Goal: Task Accomplishment & Management: Use online tool/utility

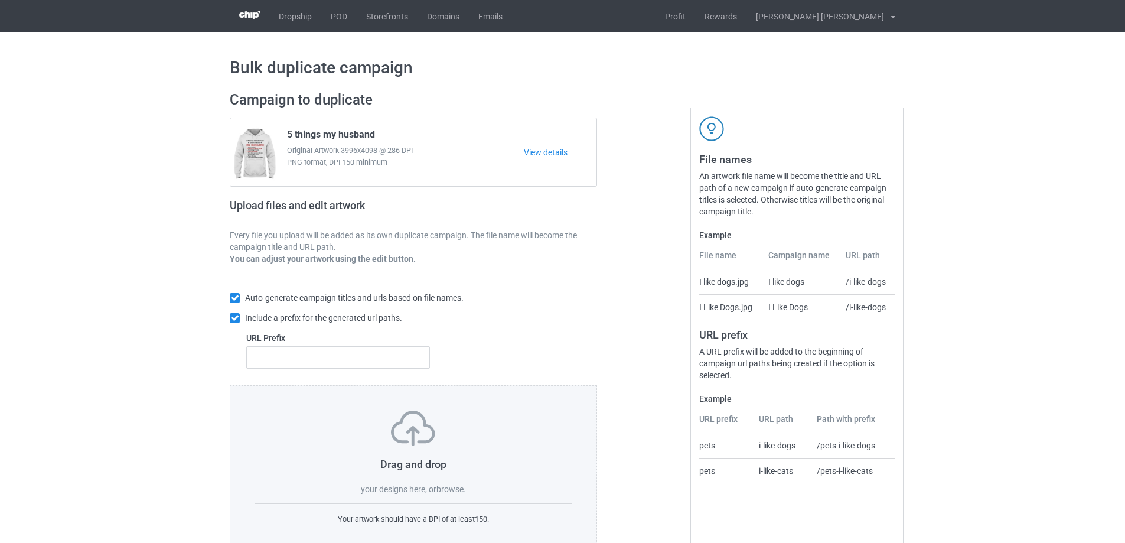
click at [438, 489] on label "browse" at bounding box center [449, 488] width 27 height 9
click at [0, 0] on input "browse" at bounding box center [0, 0] width 0 height 0
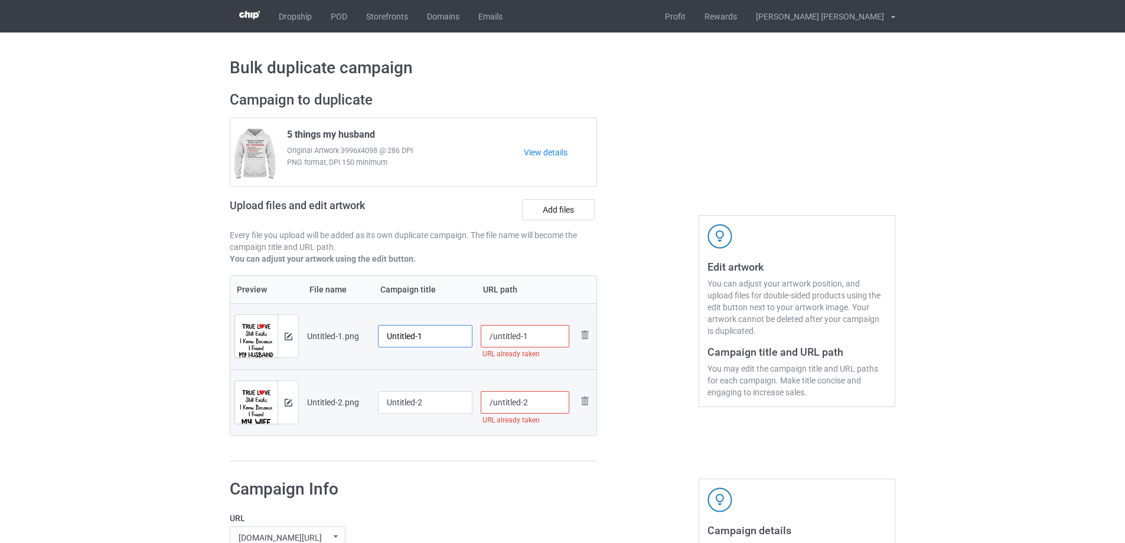
drag, startPoint x: 439, startPoint y: 332, endPoint x: 353, endPoint y: 334, distance: 85.6
click at [353, 334] on tr "Preview and edit artwork Untitled-1.png Untitled-1 /untitled-1 URL already take…" at bounding box center [413, 336] width 366 height 66
type input "My husband"
drag, startPoint x: 449, startPoint y: 407, endPoint x: 336, endPoint y: 408, distance: 112.2
click at [336, 408] on tr "Preview and edit artwork Untitled-2.png Untitled-2 /untitled-2 URL already take…" at bounding box center [413, 402] width 366 height 66
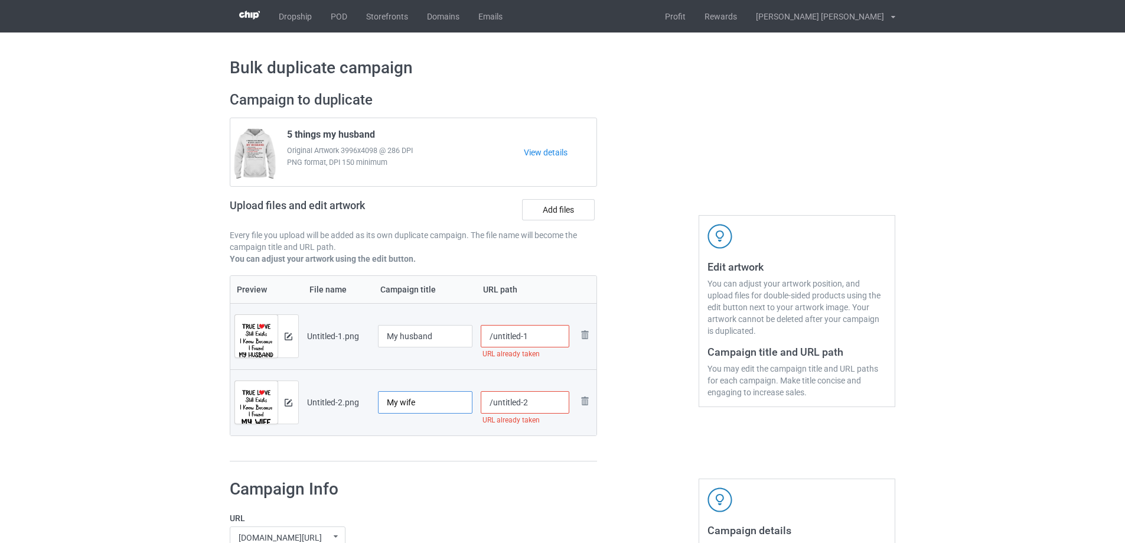
type input "My wife"
drag, startPoint x: 530, startPoint y: 332, endPoint x: 492, endPoint y: 332, distance: 37.2
click at [492, 332] on input "/untitled-1" at bounding box center [525, 336] width 89 height 22
type input "/hu-my"
drag, startPoint x: 554, startPoint y: 396, endPoint x: 493, endPoint y: 401, distance: 61.6
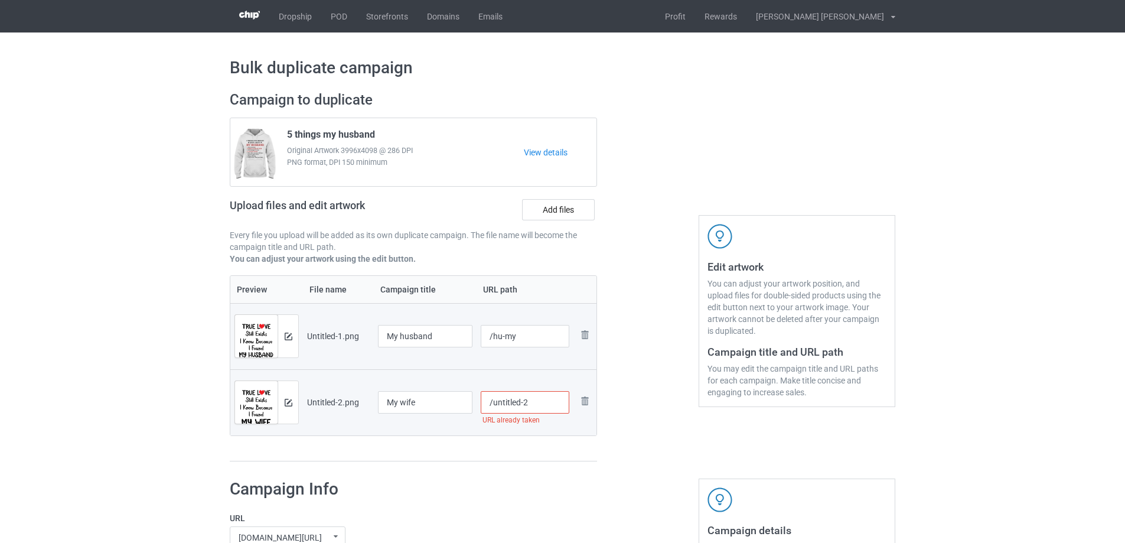
click at [493, 401] on input "/untitled-2" at bounding box center [525, 402] width 89 height 22
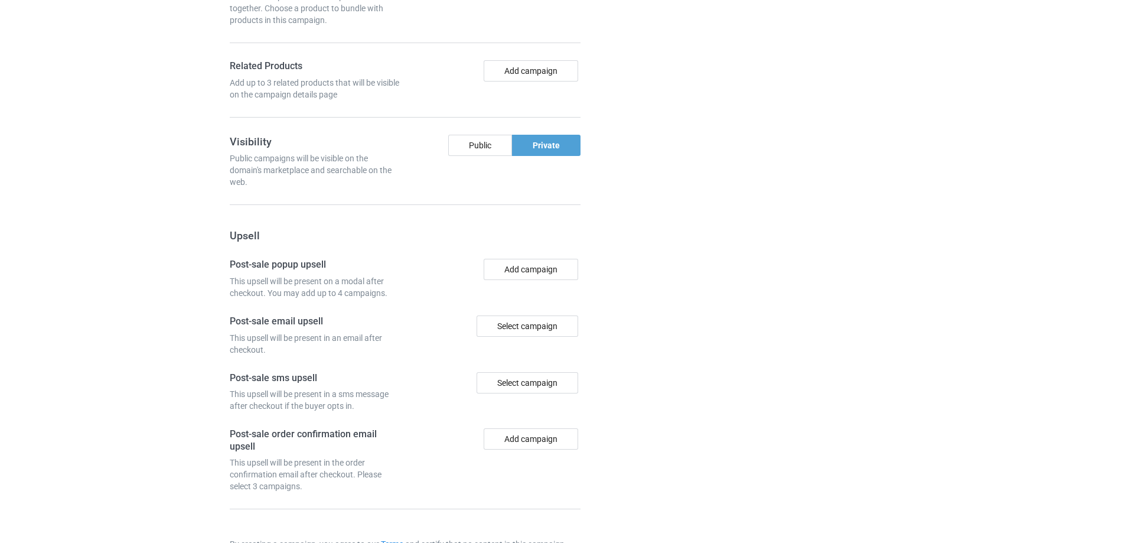
scroll to position [1027, 0]
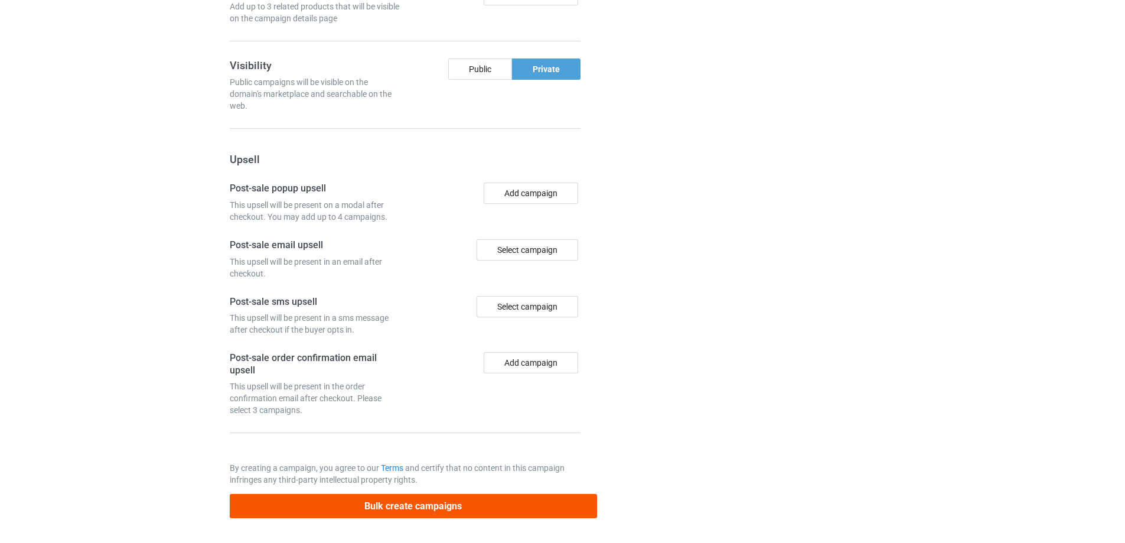
type input "/wwi-my"
click at [545, 517] on button "Bulk create campaigns" at bounding box center [413, 506] width 367 height 24
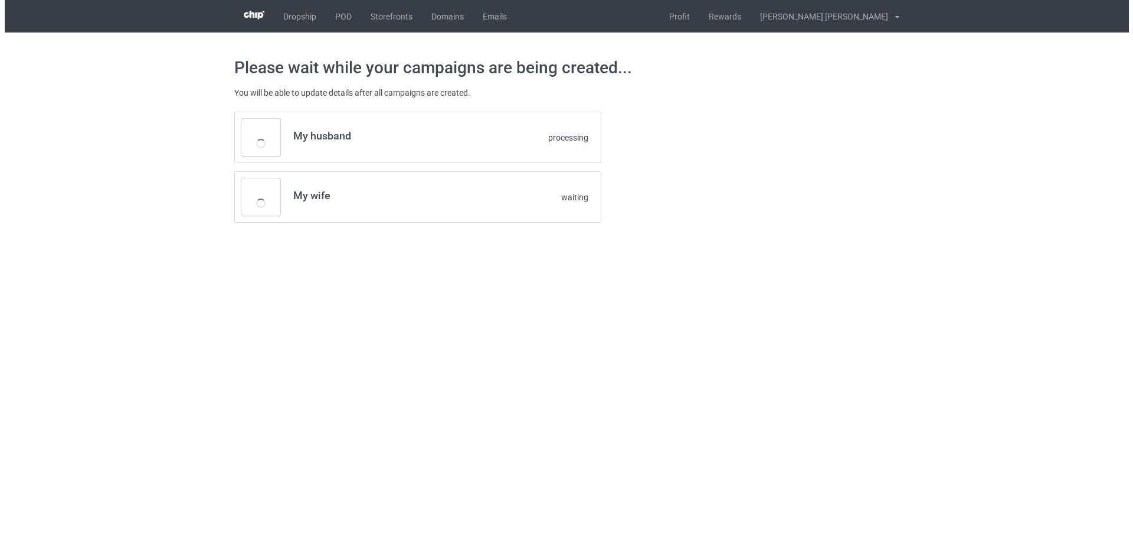
scroll to position [0, 0]
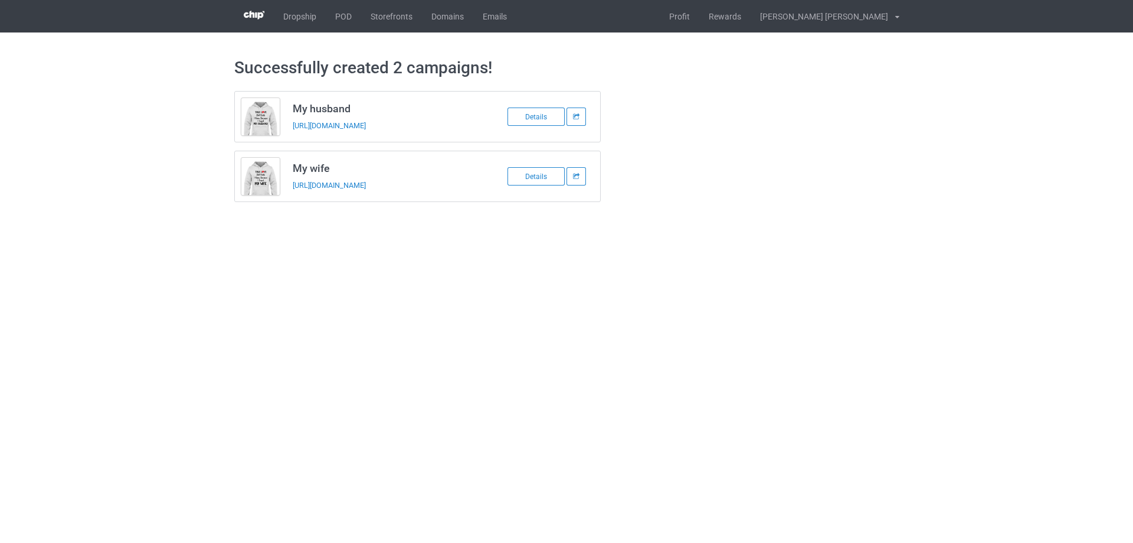
drag, startPoint x: 439, startPoint y: 124, endPoint x: 287, endPoint y: 127, distance: 151.2
click at [287, 127] on td "My husband [URL][DOMAIN_NAME]" at bounding box center [386, 117] width 200 height 50
copy link "[URL][DOMAIN_NAME]"
drag, startPoint x: 429, startPoint y: 184, endPoint x: 293, endPoint y: 192, distance: 136.0
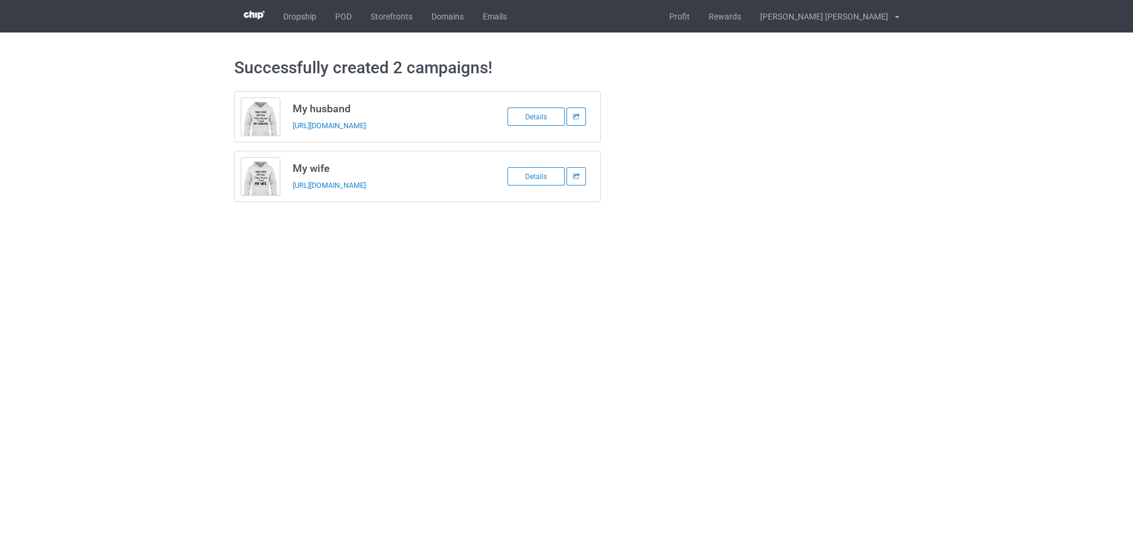
click at [293, 192] on td "My wife [URL][DOMAIN_NAME]" at bounding box center [386, 176] width 200 height 50
copy link "[URL][DOMAIN_NAME]"
click at [700, 11] on link "Profit" at bounding box center [680, 16] width 40 height 32
